Goal: Task Accomplishment & Management: Manage account settings

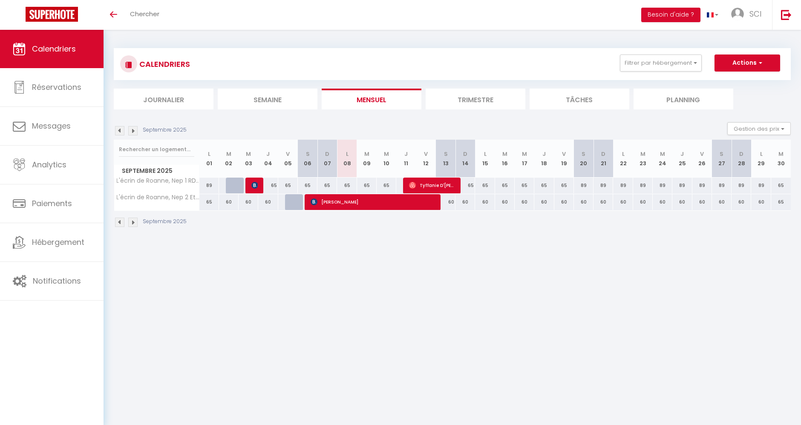
click at [374, 178] on div "65" at bounding box center [367, 186] width 20 height 16
type input "65"
type input "[DATE] Septembre 2025"
type input "Mer 10 Septembre 2025"
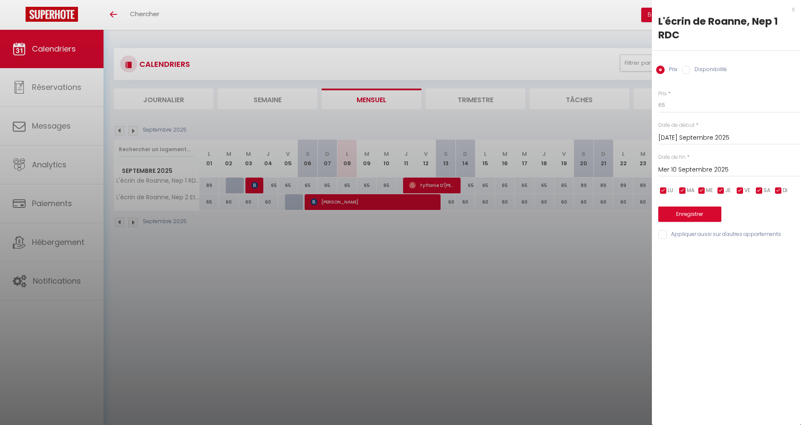
click at [390, 181] on div at bounding box center [400, 212] width 801 height 425
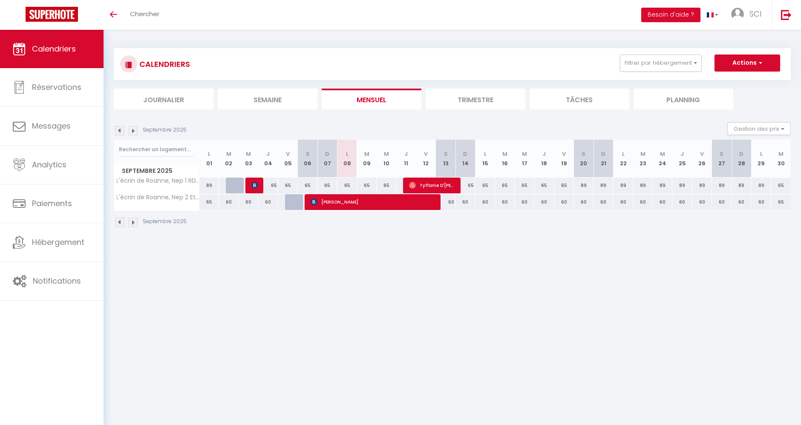
click at [390, 181] on div "65" at bounding box center [386, 186] width 20 height 16
type input "65"
type input "Mer 10 Septembre 2025"
type input "Jeu 11 Septembre 2025"
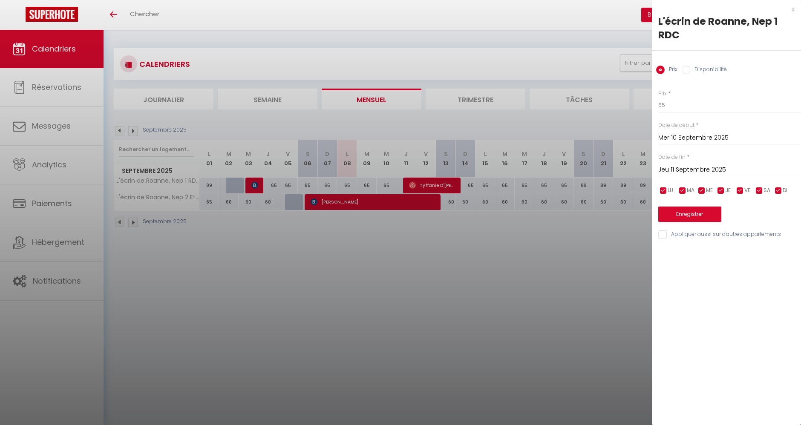
click at [479, 243] on div at bounding box center [400, 212] width 801 height 425
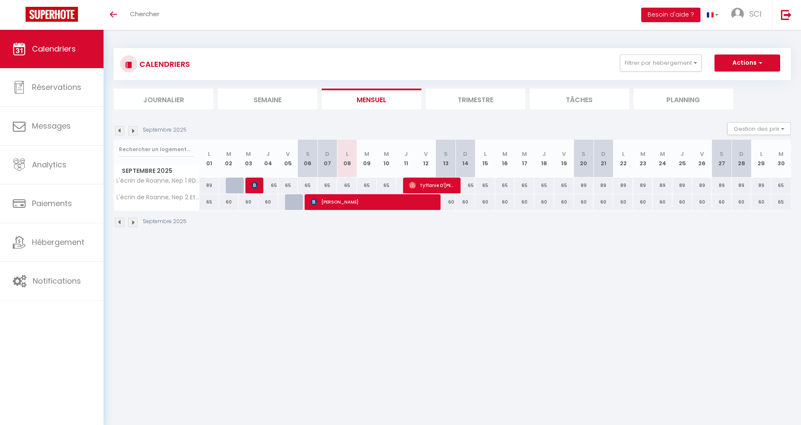
click at [454, 197] on div "60" at bounding box center [446, 202] width 20 height 16
type input "60"
type input "[PERSON_NAME] 13 Septembre 2025"
type input "Dim 14 Septembre 2025"
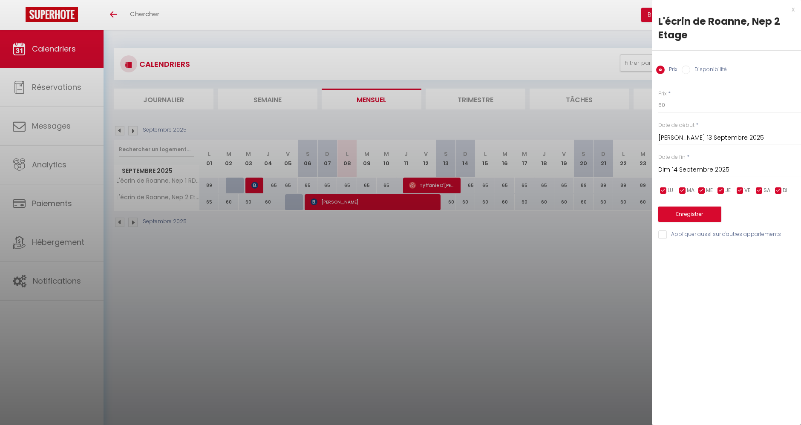
click at [455, 226] on div at bounding box center [400, 212] width 801 height 425
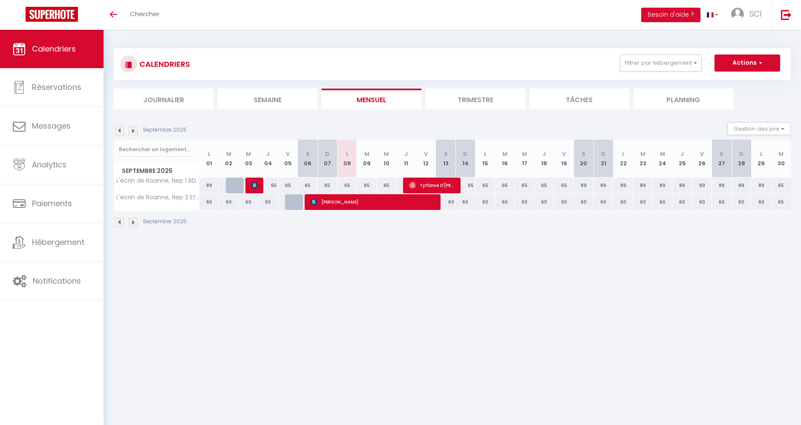
click at [296, 204] on div at bounding box center [295, 202] width 20 height 16
type input "60"
type input "Ven 05 Septembre 2025"
type input "[PERSON_NAME] 06 Septembre 2025"
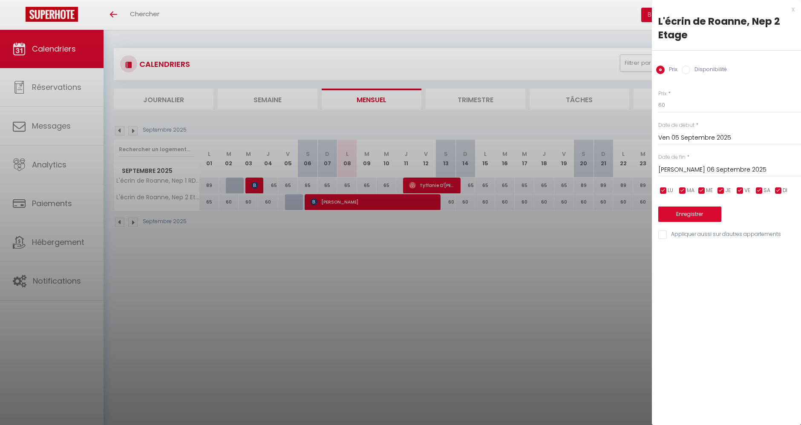
drag, startPoint x: 301, startPoint y: 247, endPoint x: 276, endPoint y: 211, distance: 44.9
click at [299, 245] on div at bounding box center [400, 212] width 801 height 425
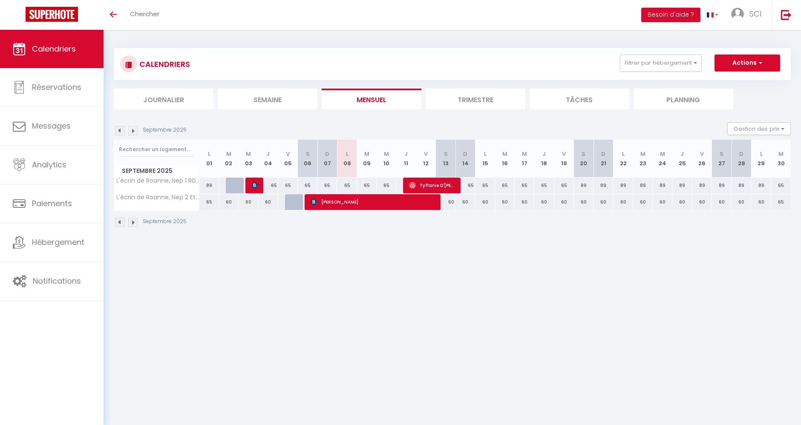
click at [239, 184] on div at bounding box center [236, 186] width 14 height 16
